Goal: Transaction & Acquisition: Purchase product/service

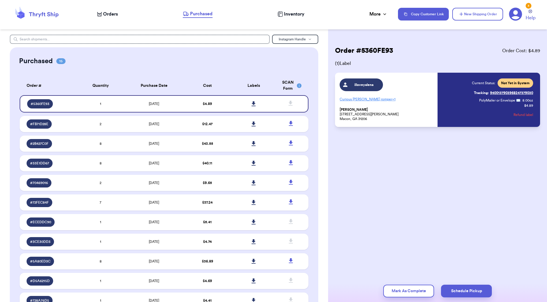
scroll to position [97, 0]
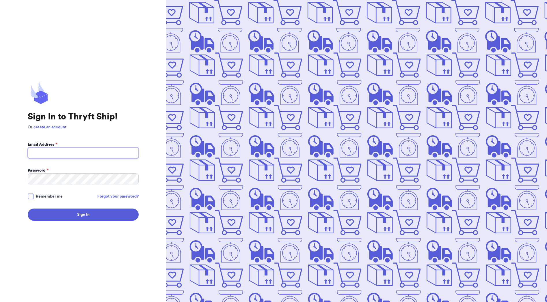
type input "[EMAIL_ADDRESS][DOMAIN_NAME]"
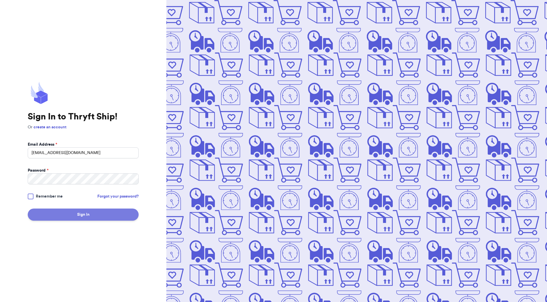
click at [113, 218] on button "Sign In" at bounding box center [83, 215] width 111 height 12
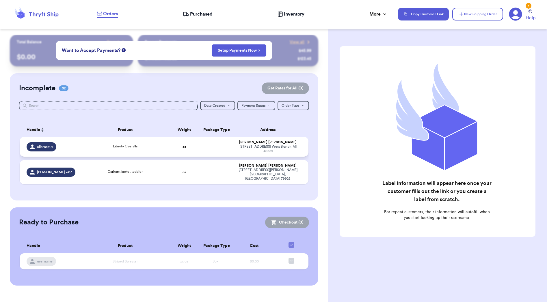
click at [154, 143] on td "Liberty Overalls" at bounding box center [125, 147] width 87 height 20
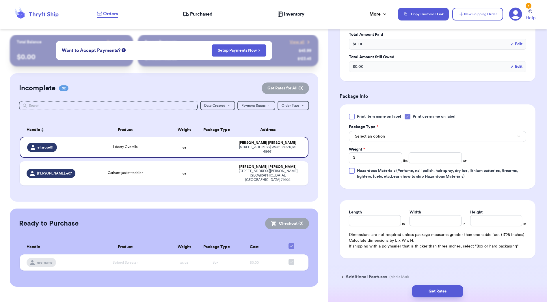
scroll to position [185, 0]
click at [490, 15] on button "New Shipping Order" at bounding box center [477, 14] width 51 height 13
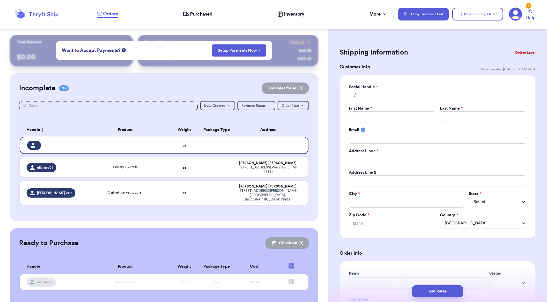
scroll to position [0, 0]
click at [370, 97] on input "Total Amount Paid" at bounding box center [437, 95] width 177 height 11
type input "s"
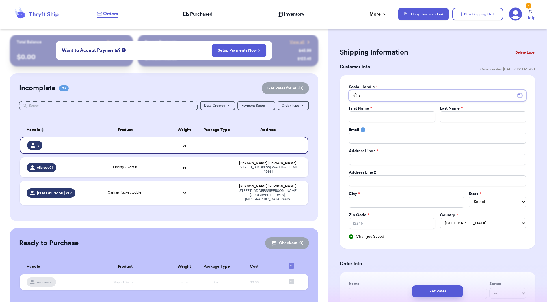
type input "st"
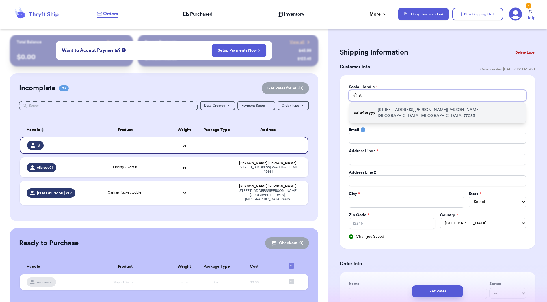
type input "st"
click at [378, 106] on div "strip4bryyy 7903 Corrales Dr Houston, TX 77083 United States Houston TX 77083" at bounding box center [437, 112] width 177 height 21
type input "strip4bryyy"
type input "Bryanna"
type input "Lopez"
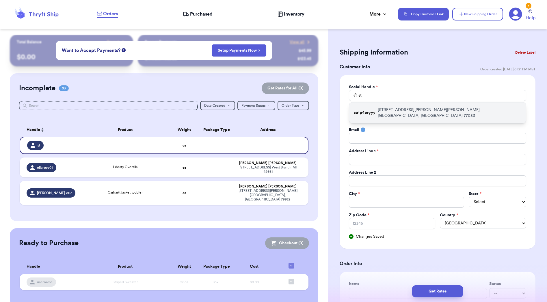
type input "brybry11102@gmail.com"
type input "7903 Corrales Dr Houston, TX 77083 United States"
type input "Houston"
select select "TX"
type input "77083"
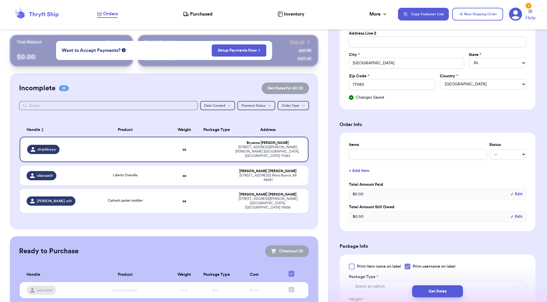
scroll to position [158, 0]
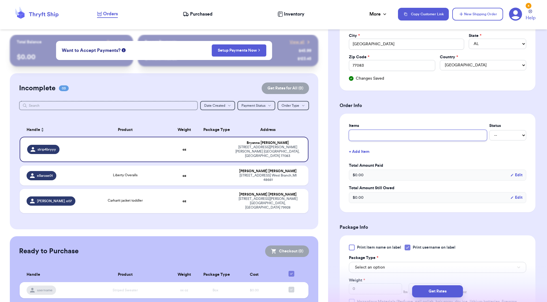
type input "S"
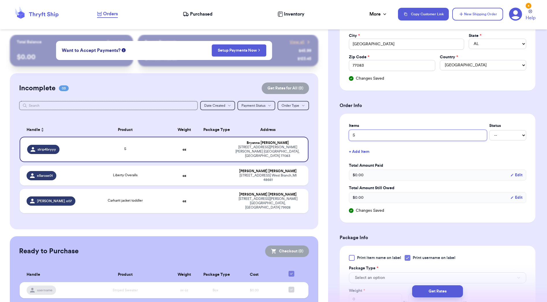
type input "Sp"
type input "Spi"
type input "Spid"
type input "Spide"
type input "Spider"
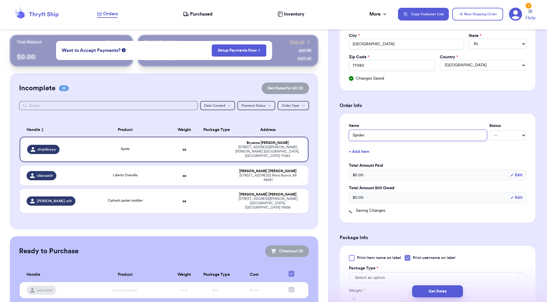
type input "Spiderm"
type input "Spiderma"
type input "Spiderman"
type input "Spiderman c"
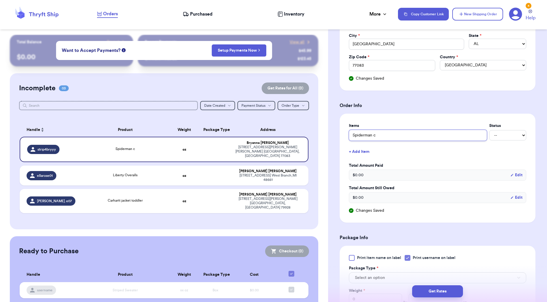
type input "Spiderman cr"
type input "Spiderman cre"
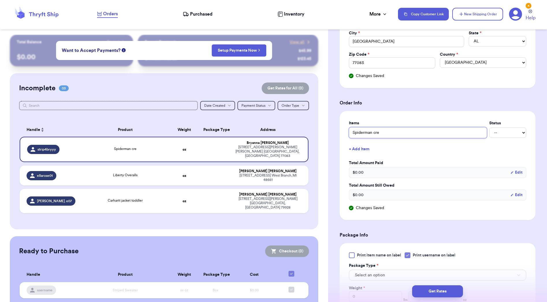
type input "Spiderman crew"
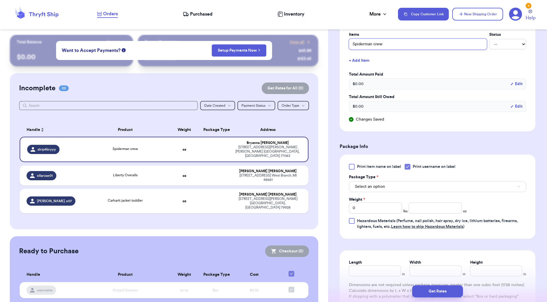
scroll to position [252, 0]
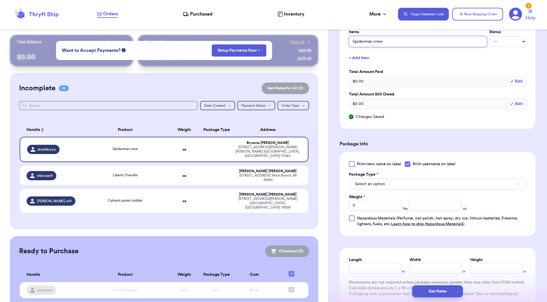
type input "Spiderman crew"
click at [410, 162] on div at bounding box center [407, 164] width 6 height 6
click at [0, 0] on input "Print username on label" at bounding box center [0, 0] width 0 height 0
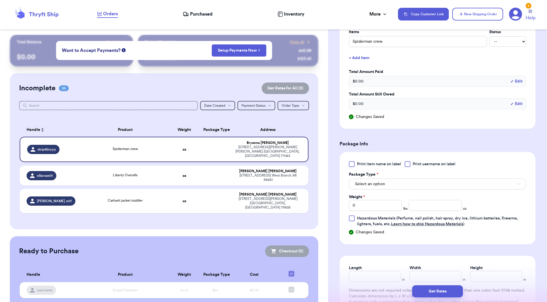
click at [406, 188] on button "Select an option" at bounding box center [437, 184] width 177 height 11
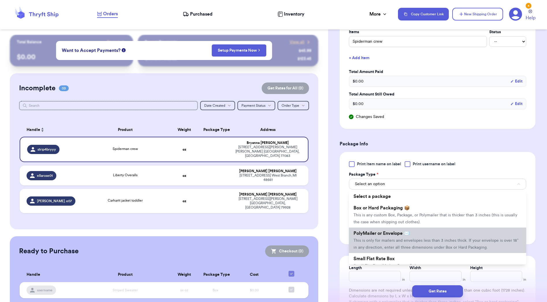
click at [398, 241] on span "This is only for mailers and envelopes less than 3 inches thick. If your envelo…" at bounding box center [435, 244] width 165 height 11
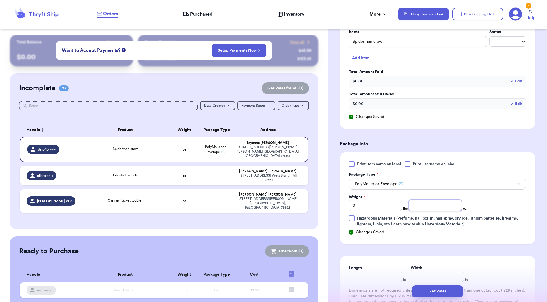
click at [425, 206] on input "number" at bounding box center [434, 205] width 53 height 11
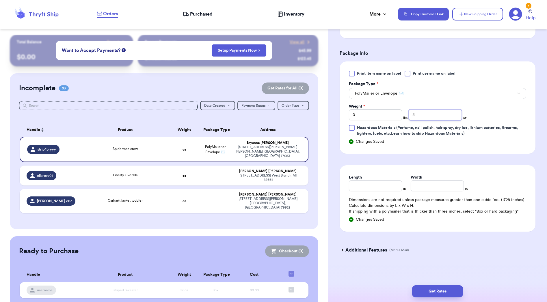
scroll to position [343, 0]
type input "4"
click at [357, 184] on input "Length" at bounding box center [375, 185] width 53 height 11
type input "9"
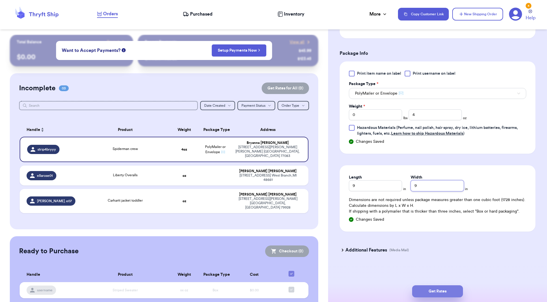
type input "9"
click at [425, 287] on button "Get Rates" at bounding box center [437, 291] width 51 height 12
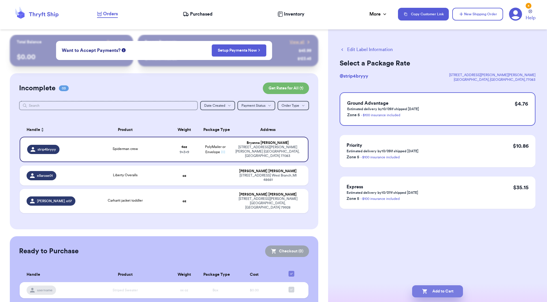
click at [448, 291] on button "Add to Cart" at bounding box center [437, 291] width 51 height 12
checkbox input "true"
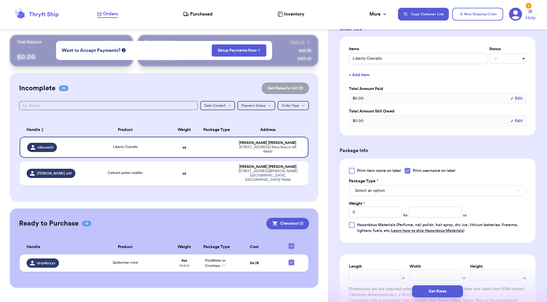
scroll to position [131, 0]
click at [410, 172] on icon at bounding box center [407, 170] width 5 height 5
click at [0, 0] on input "Print username on label" at bounding box center [0, 0] width 0 height 0
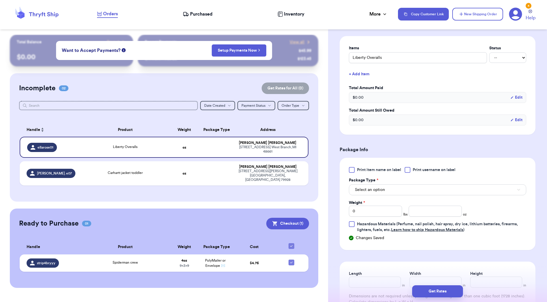
click at [392, 195] on button "Select an option" at bounding box center [437, 189] width 177 height 11
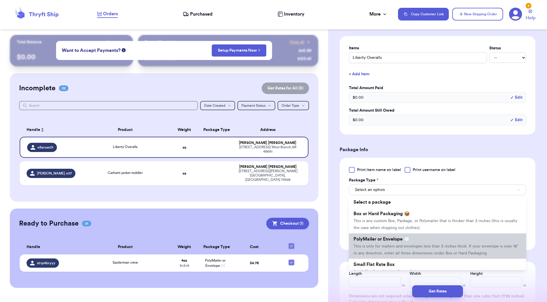
scroll to position [1, 0]
click at [409, 247] on span "This is only for mailers and envelopes less than 3 inches thick. If your envelo…" at bounding box center [435, 249] width 165 height 11
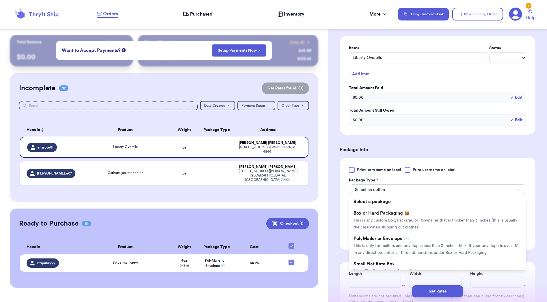
scroll to position [132, 0]
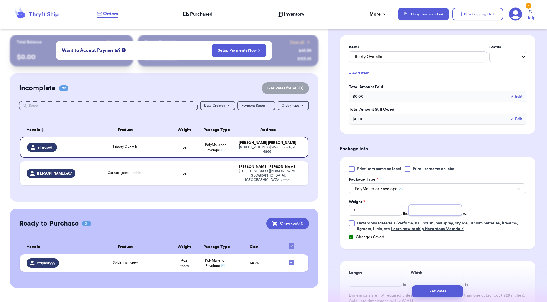
click at [431, 208] on input "number" at bounding box center [434, 210] width 53 height 11
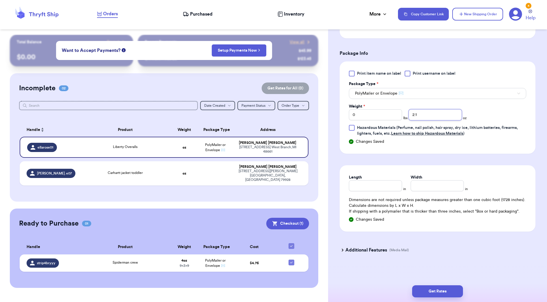
type input "2"
type input "8"
click at [384, 188] on input "Length" at bounding box center [375, 185] width 53 height 11
type input "9"
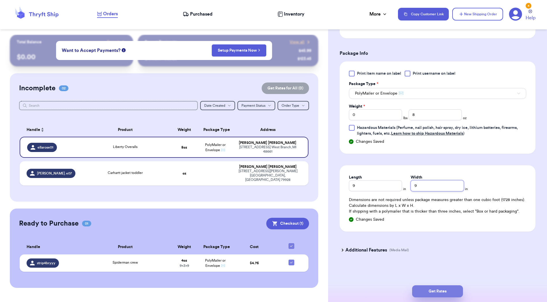
type input "9"
click at [438, 291] on button "Get Rates" at bounding box center [437, 291] width 51 height 12
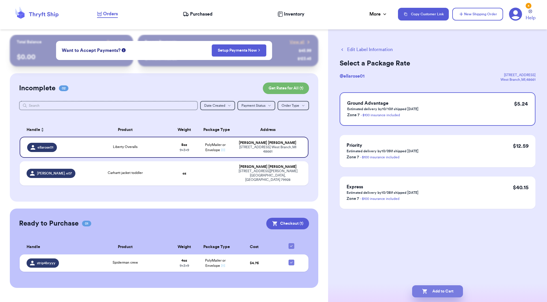
scroll to position [0, 0]
click at [446, 294] on button "Add to Cart" at bounding box center [437, 291] width 51 height 12
checkbox input "true"
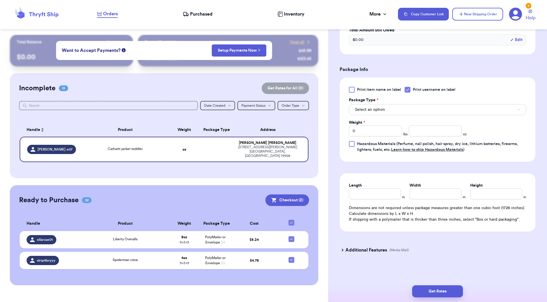
scroll to position [213, 0]
click at [408, 95] on div "Print item name on label Print username on label Package Type * Select an optio…" at bounding box center [437, 120] width 177 height 66
click at [409, 92] on div at bounding box center [407, 90] width 6 height 6
click at [0, 0] on input "Print username on label" at bounding box center [0, 0] width 0 height 0
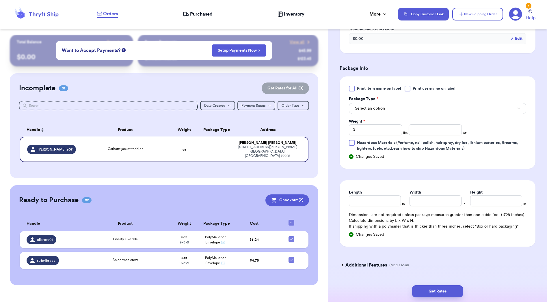
click at [404, 114] on button "Select an option" at bounding box center [437, 108] width 177 height 11
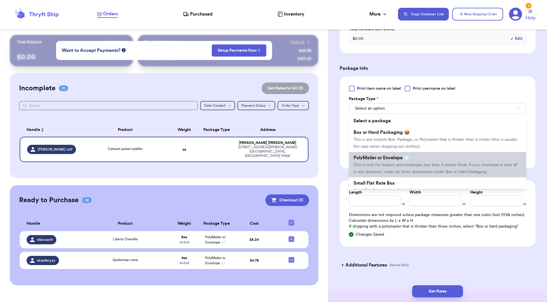
click at [398, 160] on span "PolyMailer or Envelope ✉️" at bounding box center [381, 158] width 56 height 5
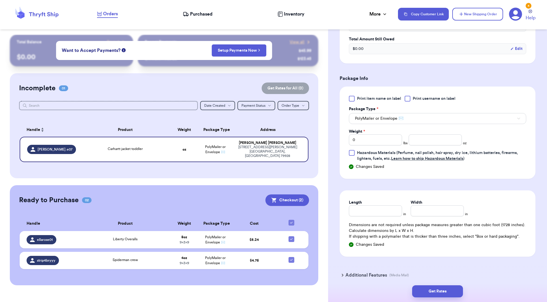
scroll to position [198, 0]
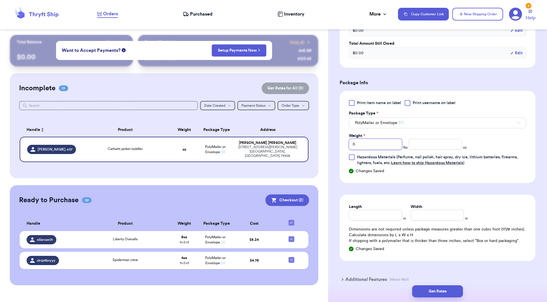
click at [372, 144] on input "0" at bounding box center [375, 144] width 53 height 11
type input "01"
type input "9"
click at [358, 219] on input "Length" at bounding box center [375, 215] width 53 height 11
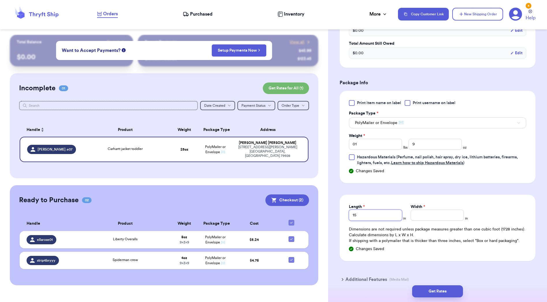
type input "15"
type input "13"
click at [433, 289] on button "Get Rates" at bounding box center [437, 291] width 51 height 12
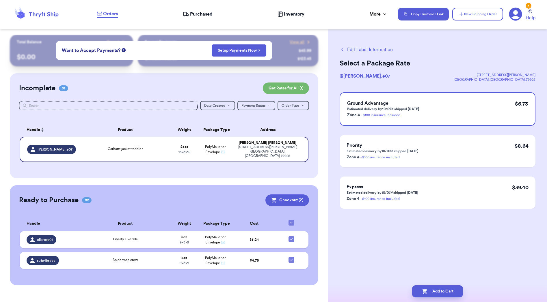
scroll to position [0, 0]
click at [436, 290] on button "Add to Cart" at bounding box center [437, 291] width 51 height 12
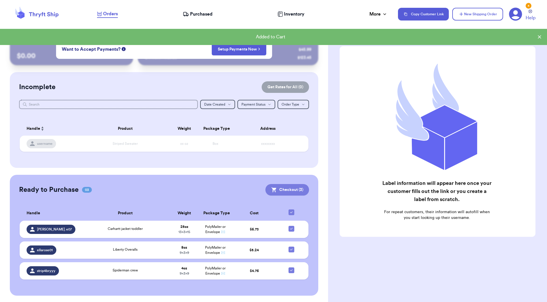
click at [289, 191] on button "Checkout ( 3 )" at bounding box center [287, 190] width 44 height 12
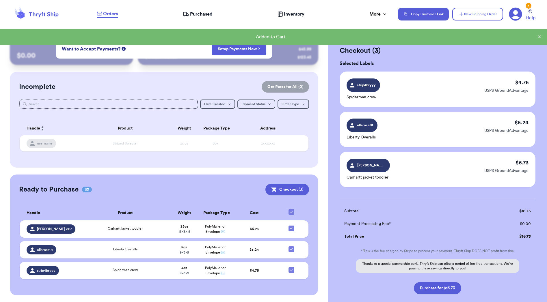
scroll to position [0, 0]
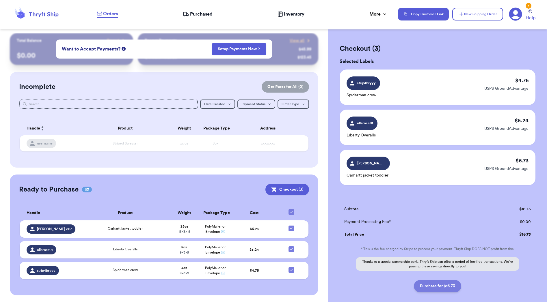
click at [428, 286] on button "Purchase for $16.73" at bounding box center [437, 286] width 47 height 12
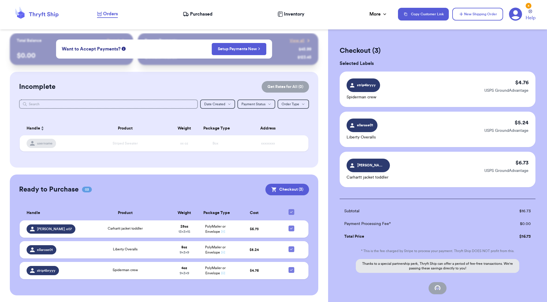
checkbox input "false"
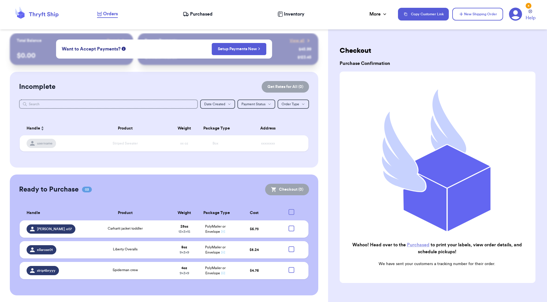
checkbox input "true"
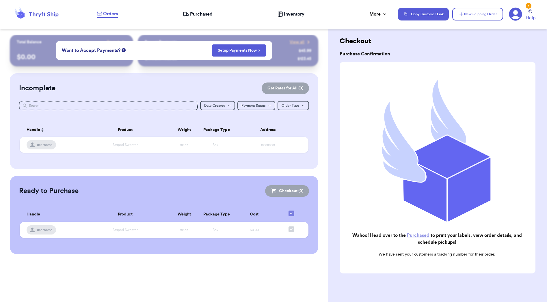
scroll to position [10, 0]
click at [414, 234] on link "Purchased" at bounding box center [418, 235] width 23 height 5
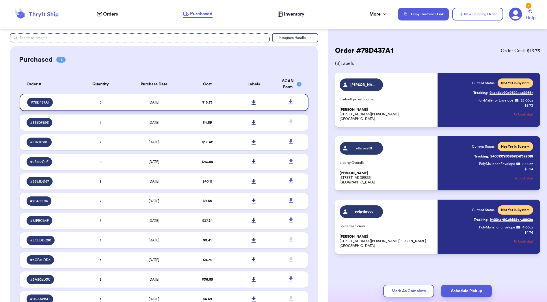
click at [254, 105] on icon at bounding box center [253, 102] width 4 height 5
click at [462, 18] on button "New Shipping Order" at bounding box center [477, 14] width 51 height 13
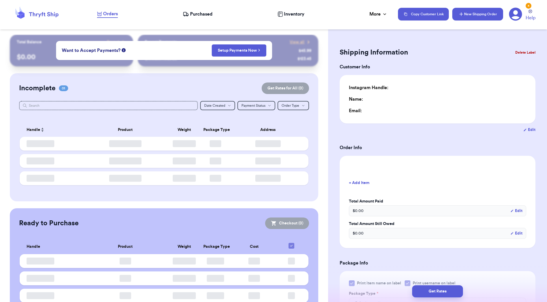
type input "0"
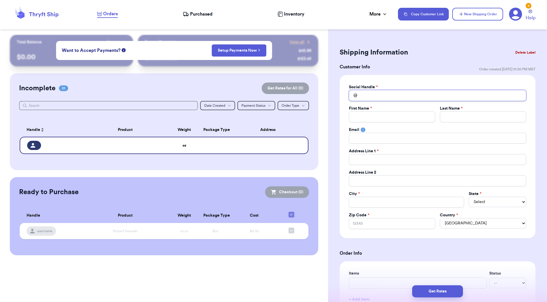
click at [429, 93] on input "Total Amount Paid" at bounding box center [437, 95] width 177 height 11
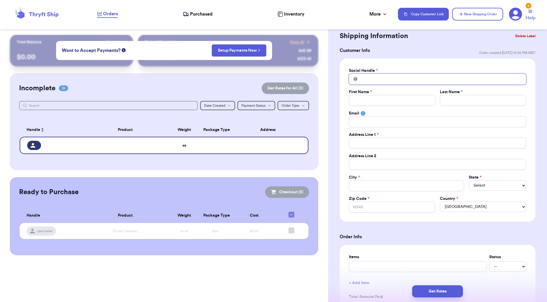
scroll to position [17, 0]
type input "f"
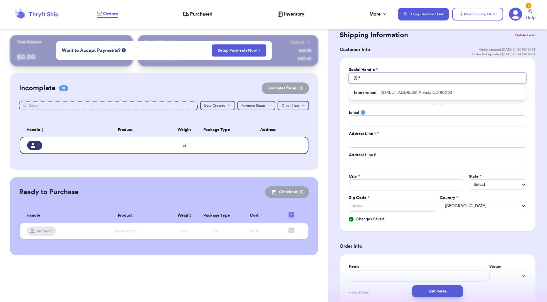
type input "fi"
type input "fit"
type input "fitt"
type input "fitte"
type input "fitted"
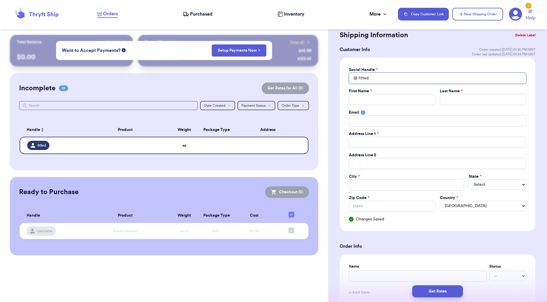
type input "fittedb"
type input "fittedby"
type input "fittedbyx"
type input "fittedbyxa"
type input "fittedbyxav"
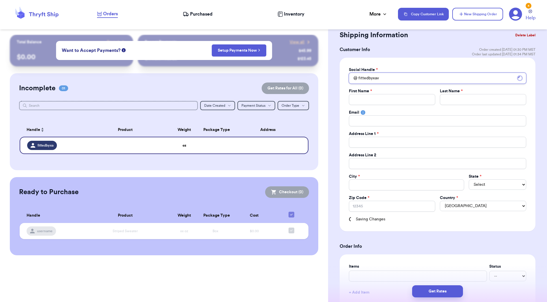
type input "fittedbyxavi"
type input "fittedbyxavie"
type input "fittedbyxavier"
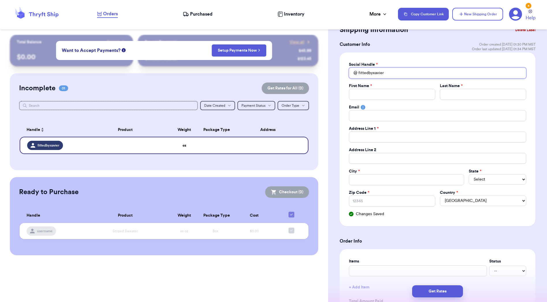
type input "fittedbyxavier"
click at [387, 88] on div "First Name *" at bounding box center [392, 86] width 86 height 6
type input "J"
type input "Ju"
type input "Jul"
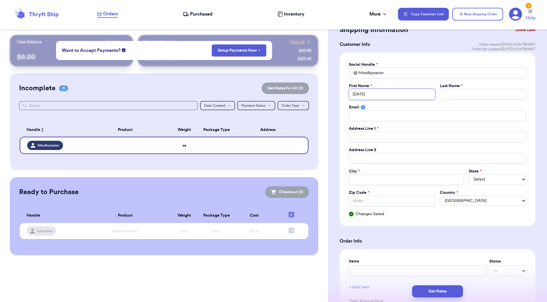
type input "Juli"
type input "Julis"
type input "Juliss"
type input "Julissa"
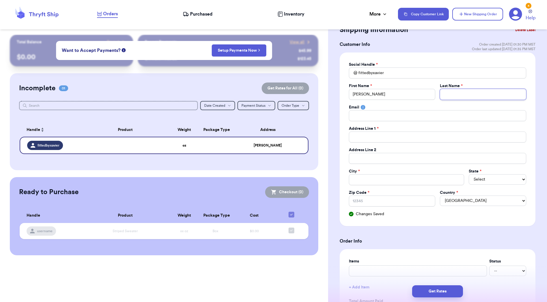
type input "Y"
type input "2"
type input "23"
type input "231"
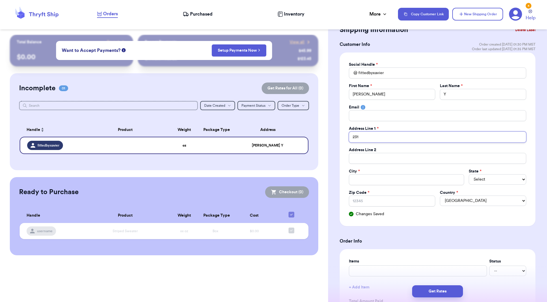
type input "2319"
type input "2319 F"
type input "2319 Fo"
type input "2319 Fox"
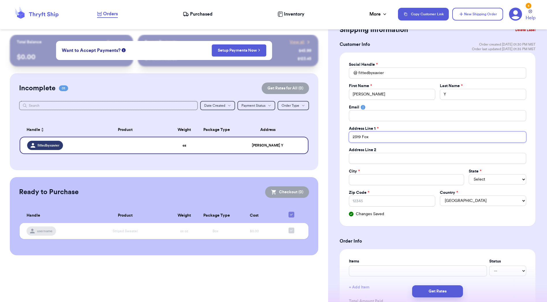
type input "2319 Foxg"
type input "2319 Foxgl"
type input "2319 Foxglo"
type input "2319 Foxglov"
type input "2319 Foxglove"
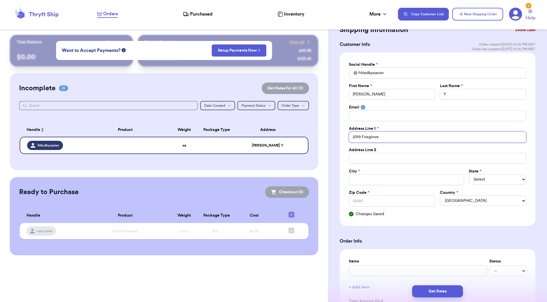
type input "2319 Foxglove"
type input "2319 Foxglove C"
type input "2319 Foxglove CT"
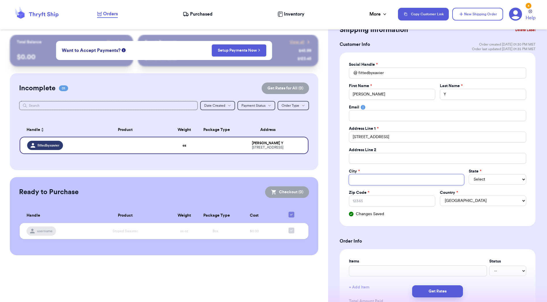
type input "p"
type input "pa"
type input "pa;"
type input "pa;m"
type input "pa;"
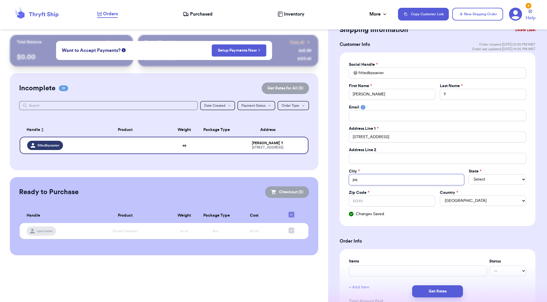
type input "pa"
type input "pal"
type input "palm"
type input "palmd"
type input "palmda"
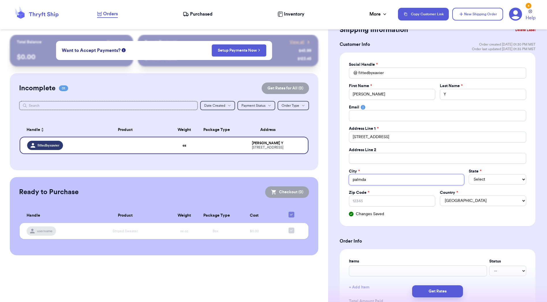
type input "palmdal"
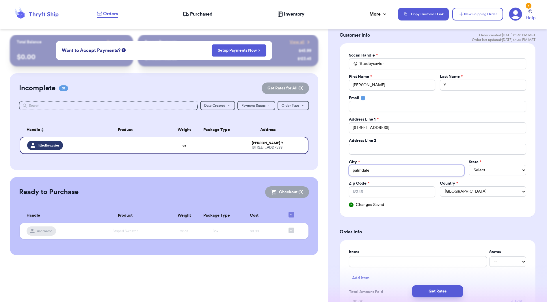
type input "palmdale"
click at [475, 164] on label "State *" at bounding box center [474, 162] width 13 height 6
select select "AZ"
type input "9"
type input "93"
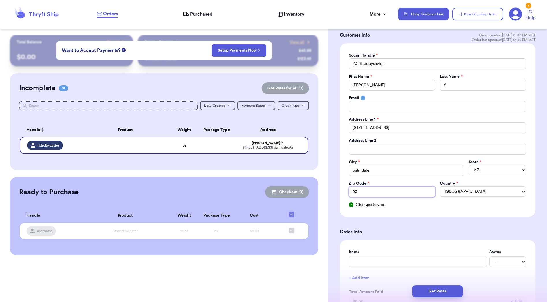
type input "935"
type input "9355"
type input "93551"
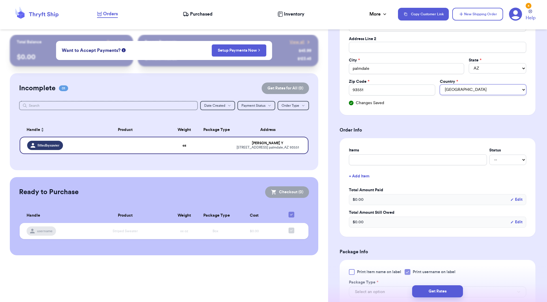
scroll to position [146, 0]
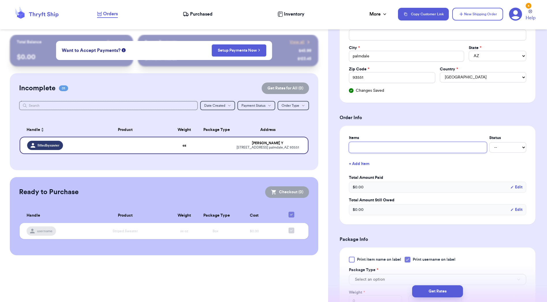
type input "c"
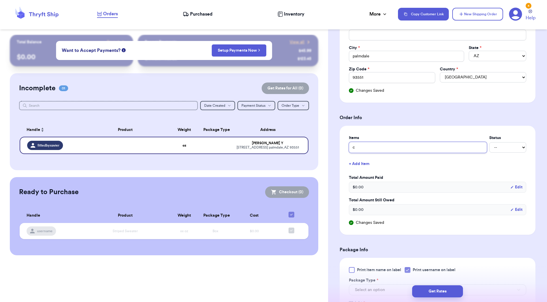
type input "ca"
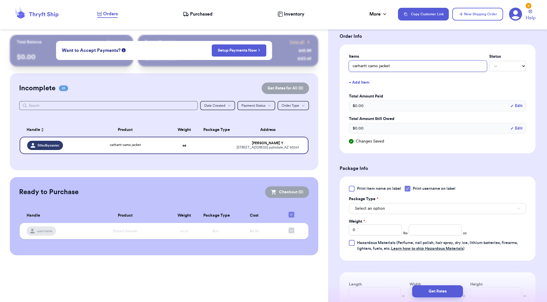
scroll to position [228, 0]
click at [416, 191] on div "Print item name on label Print username on label Package Type * Select an optio…" at bounding box center [437, 218] width 177 height 66
click at [418, 189] on span "Print username on label" at bounding box center [433, 188] width 43 height 6
click at [0, 0] on input "Print username on label" at bounding box center [0, 0] width 0 height 0
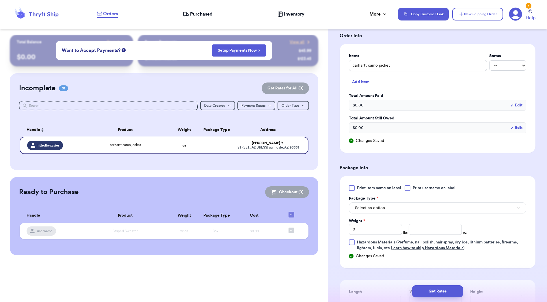
click at [393, 209] on button "Select an option" at bounding box center [437, 208] width 177 height 11
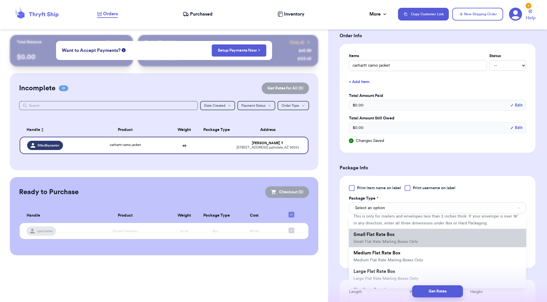
scroll to position [49, 0]
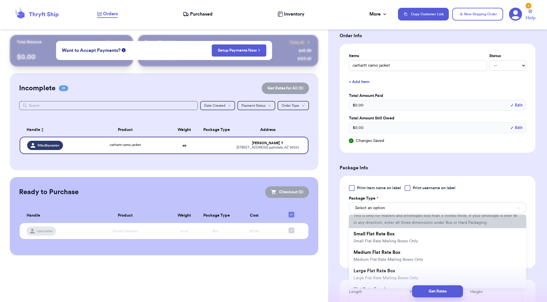
click at [421, 224] on span "This is only for mailers and envelopes less than 3 inches thick. If your envelo…" at bounding box center [435, 219] width 165 height 11
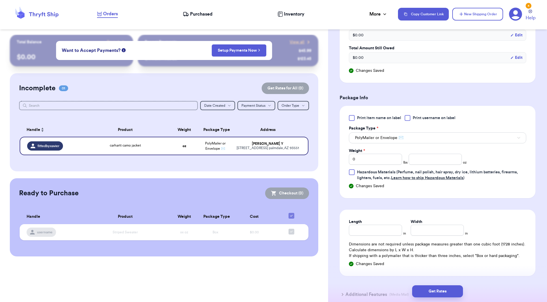
scroll to position [300, 0]
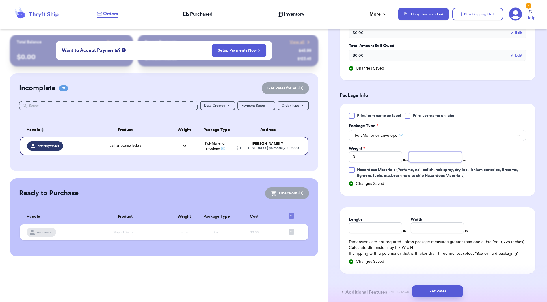
click at [446, 160] on input "number" at bounding box center [434, 157] width 53 height 11
click at [385, 162] on input "0" at bounding box center [375, 157] width 53 height 11
click at [371, 232] on input "Length" at bounding box center [375, 228] width 53 height 11
click at [432, 295] on button "Get Rates" at bounding box center [437, 291] width 51 height 12
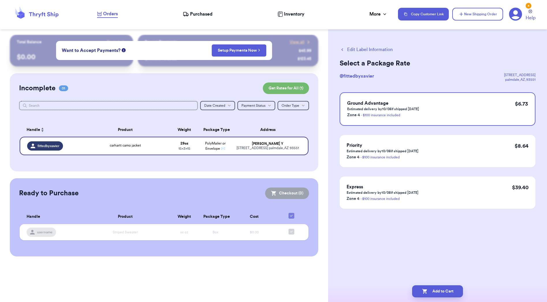
scroll to position [0, 0]
click at [458, 15] on button "New Shipping Order" at bounding box center [477, 14] width 51 height 13
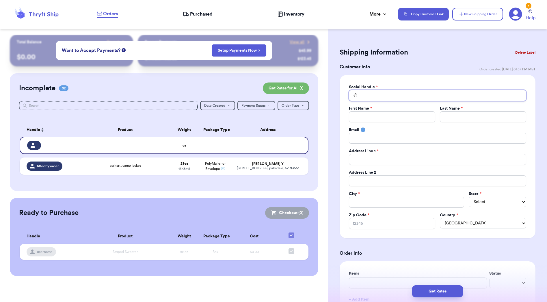
click at [359, 92] on input "Total Amount Paid" at bounding box center [437, 95] width 177 height 11
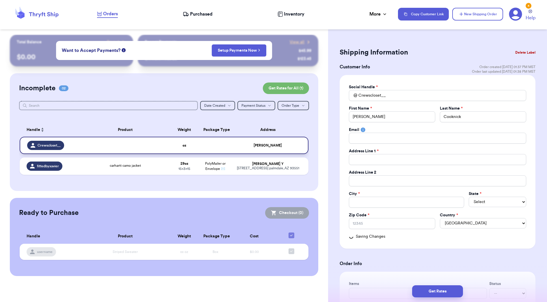
drag, startPoint x: 291, startPoint y: 94, endPoint x: 290, endPoint y: 142, distance: 48.5
click at [290, 142] on div "Incomplete 02 Get Rates for All ( 1 ) Get Rates for All ( 1 ) Date Created Date…" at bounding box center [164, 132] width 308 height 118
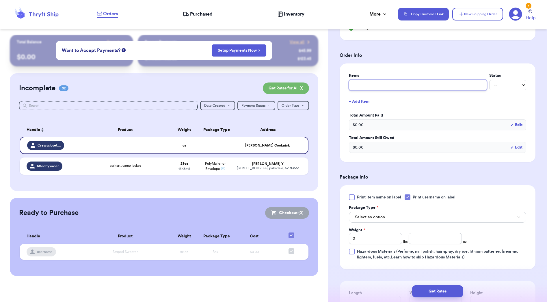
scroll to position [211, 0]
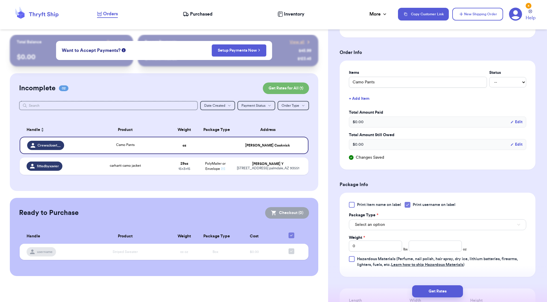
click at [370, 220] on button "Select an option" at bounding box center [437, 224] width 177 height 11
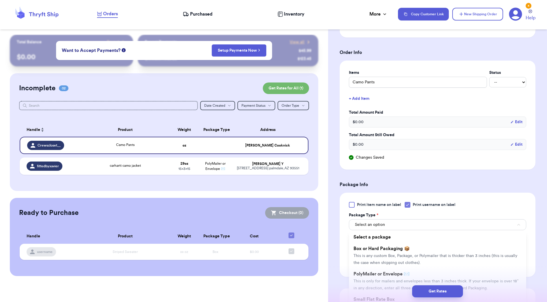
click at [396, 280] on span "This is only for mailers and envelopes less than 3 inches thick. If your envelo…" at bounding box center [435, 284] width 165 height 11
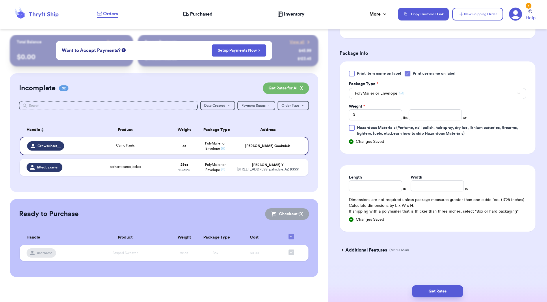
scroll to position [343, 0]
click at [437, 117] on input "number" at bounding box center [434, 114] width 53 height 11
click at [390, 186] on input "Length" at bounding box center [375, 185] width 53 height 11
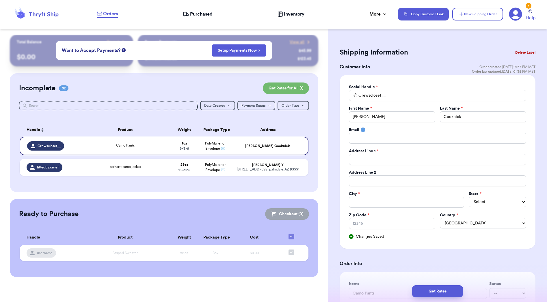
scroll to position [0, 0]
